Goal: Task Accomplishment & Management: Manage account settings

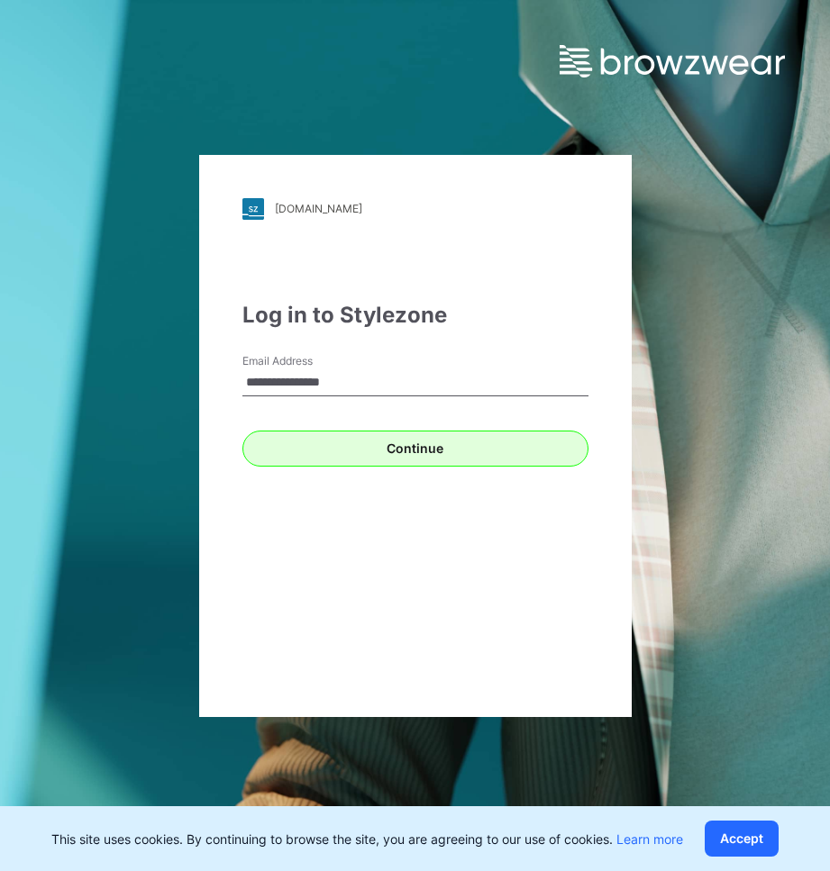
type input "**********"
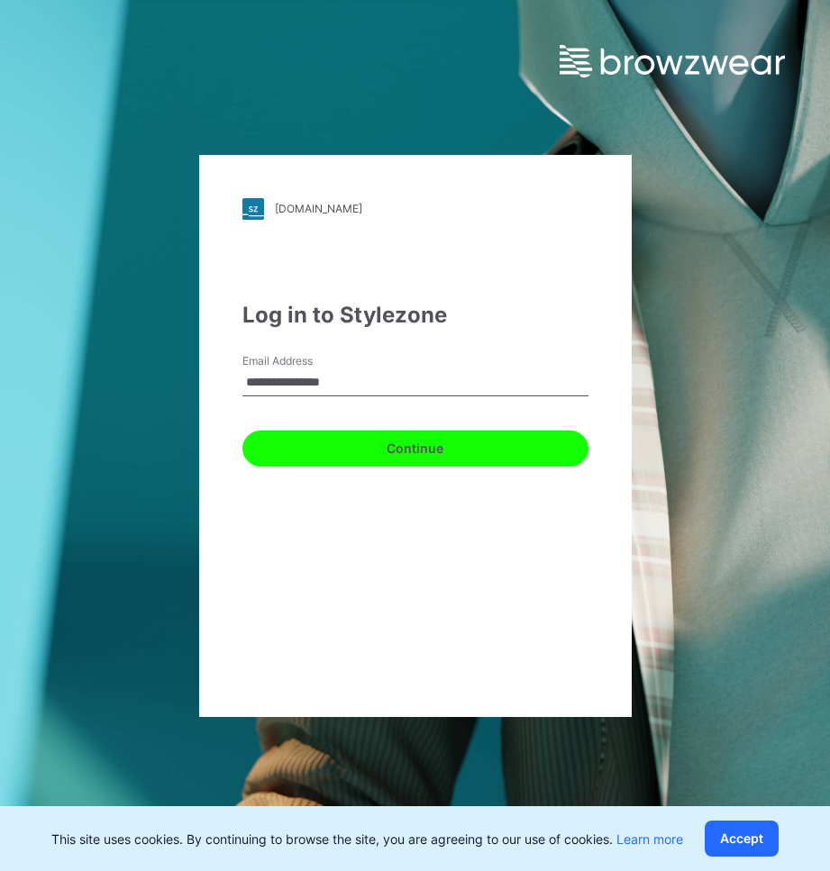
click at [397, 445] on button "Continue" at bounding box center [415, 449] width 346 height 36
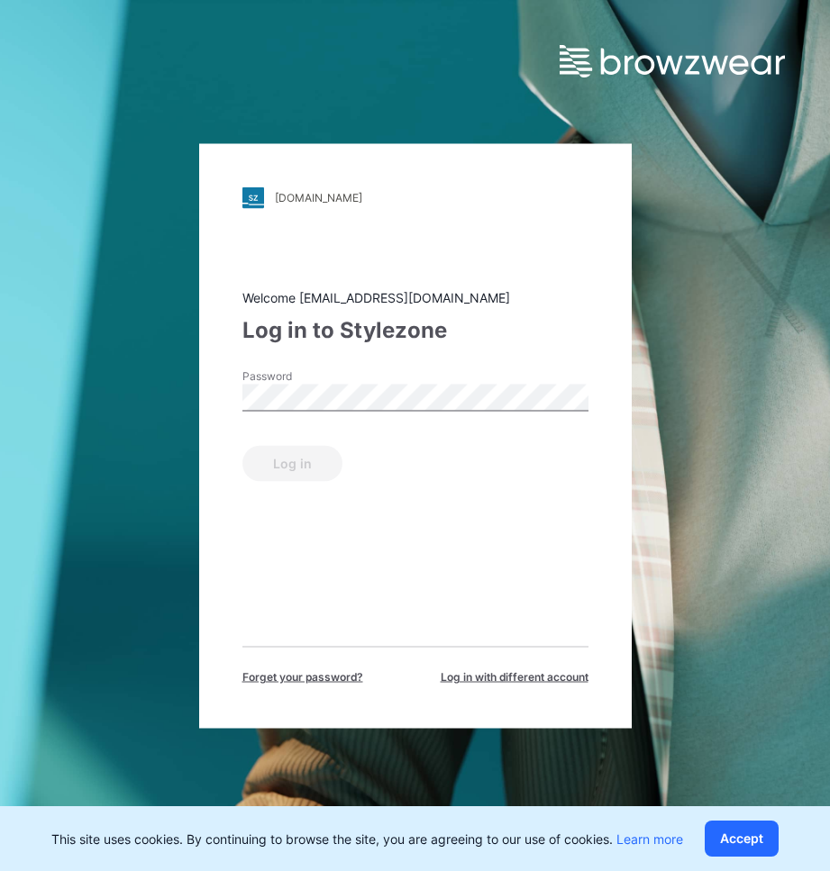
click at [387, 417] on div "Password" at bounding box center [415, 395] width 346 height 54
click at [242, 445] on button "Log in" at bounding box center [292, 463] width 100 height 36
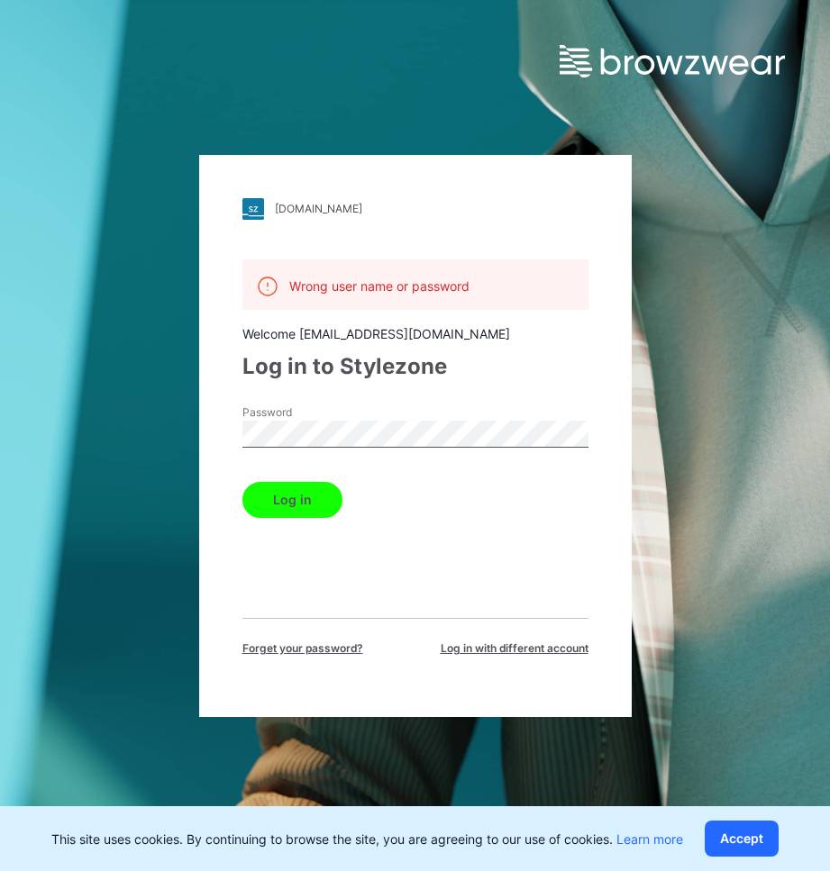
click at [242, 482] on button "Log in" at bounding box center [292, 500] width 100 height 36
click at [232, 424] on div "[DOMAIN_NAME] Loading... Wrong user name or password Welcome [EMAIL_ADDRESS][DO…" at bounding box center [415, 436] width 432 height 562
click at [242, 482] on button "Log in" at bounding box center [292, 500] width 100 height 36
click at [750, 836] on button "Accept" at bounding box center [742, 839] width 74 height 36
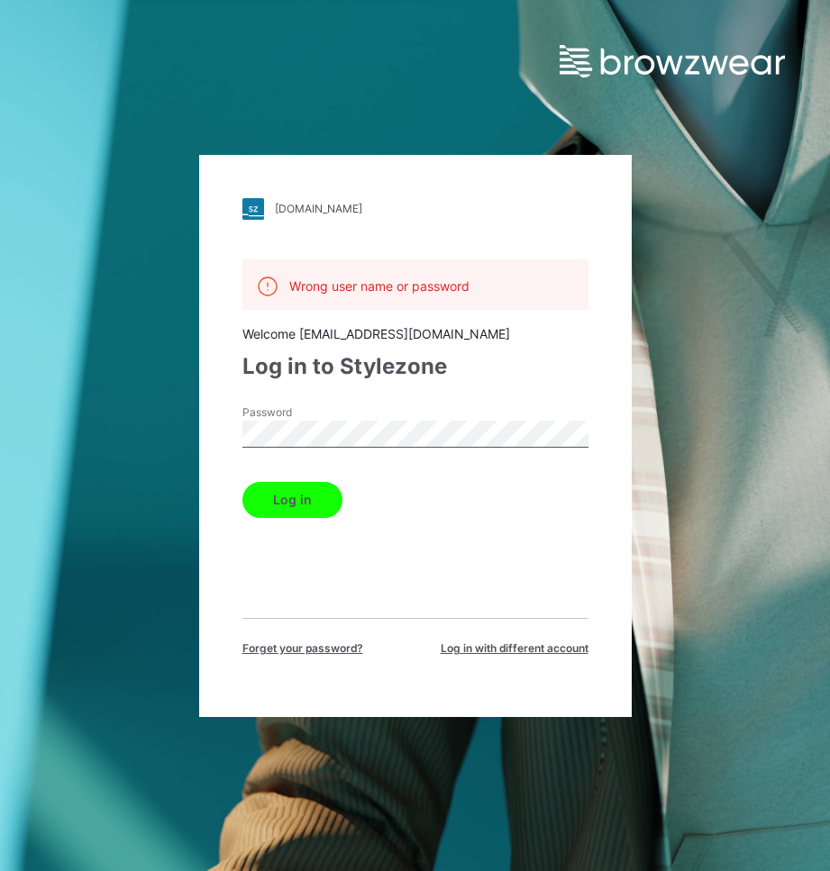
click at [304, 646] on span "Forget your password?" at bounding box center [302, 649] width 121 height 16
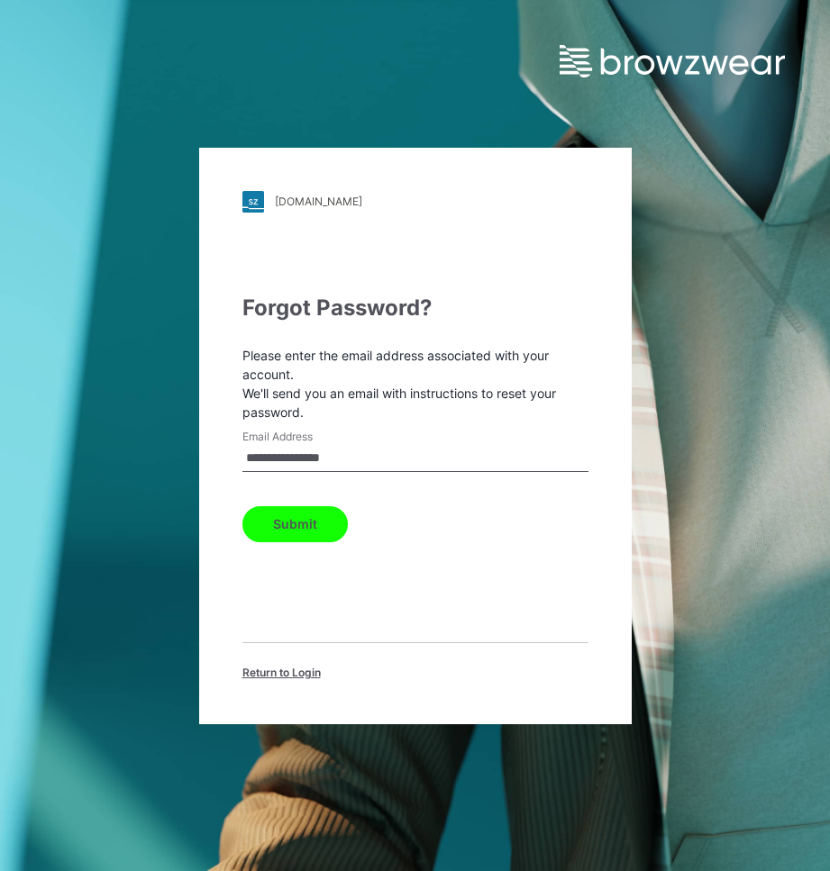
click at [259, 523] on button "Submit" at bounding box center [294, 524] width 105 height 36
